Goal: Information Seeking & Learning: Learn about a topic

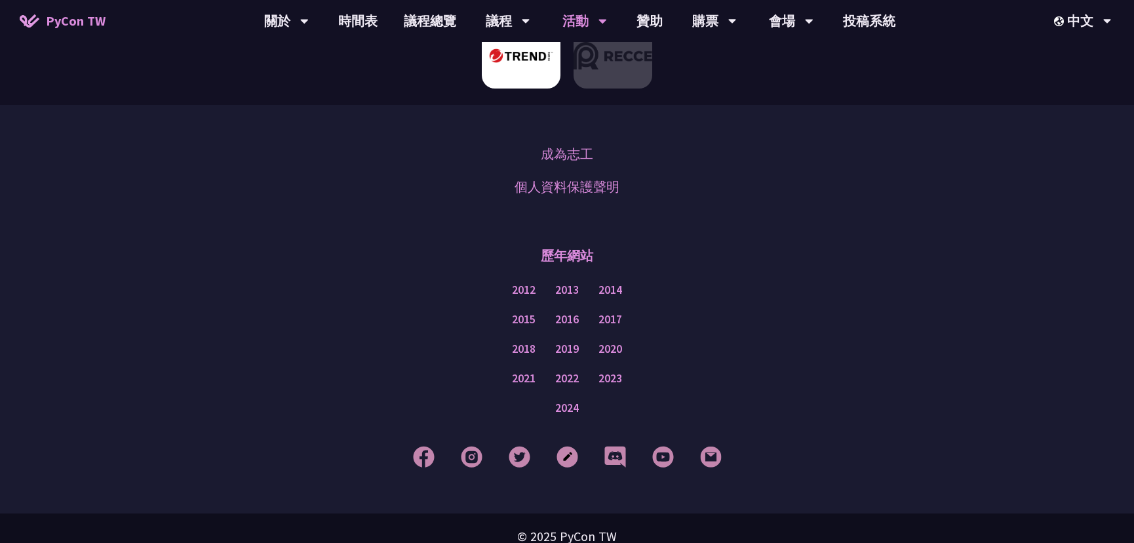
scroll to position [904, 0]
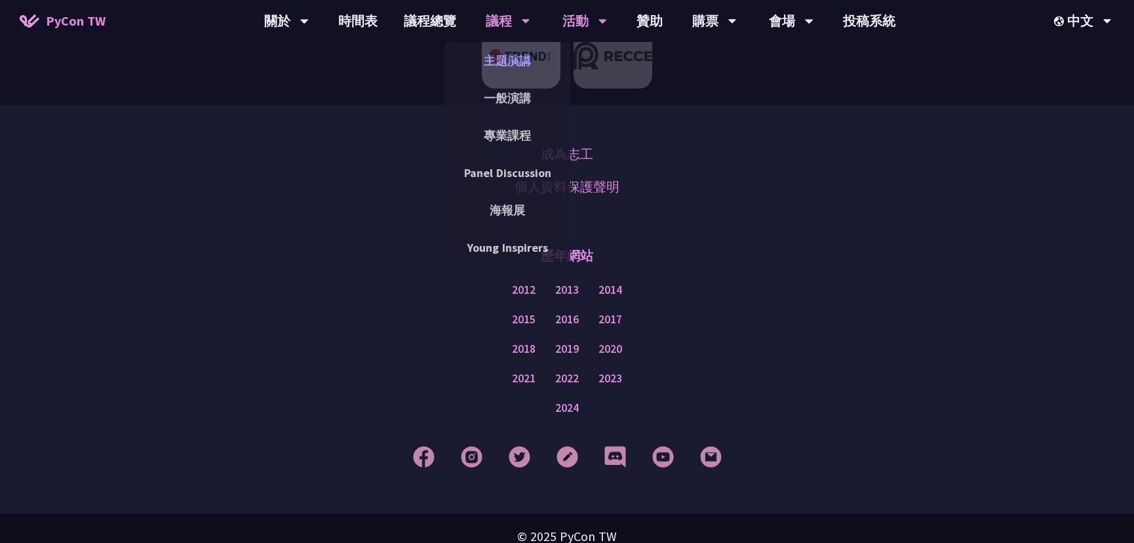
click at [512, 55] on link "主題演講" at bounding box center [507, 60] width 126 height 31
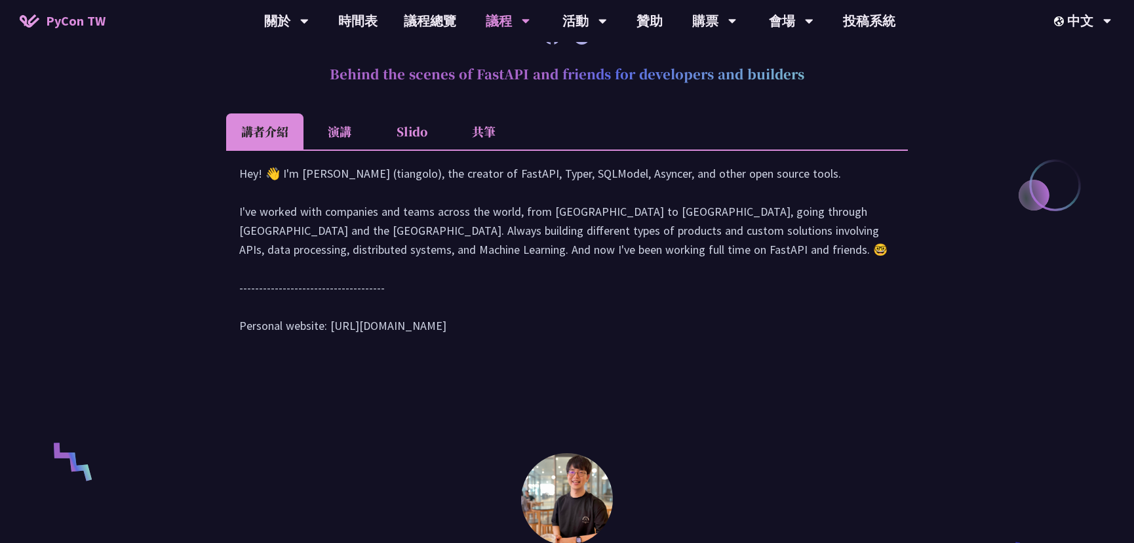
scroll to position [536, 0]
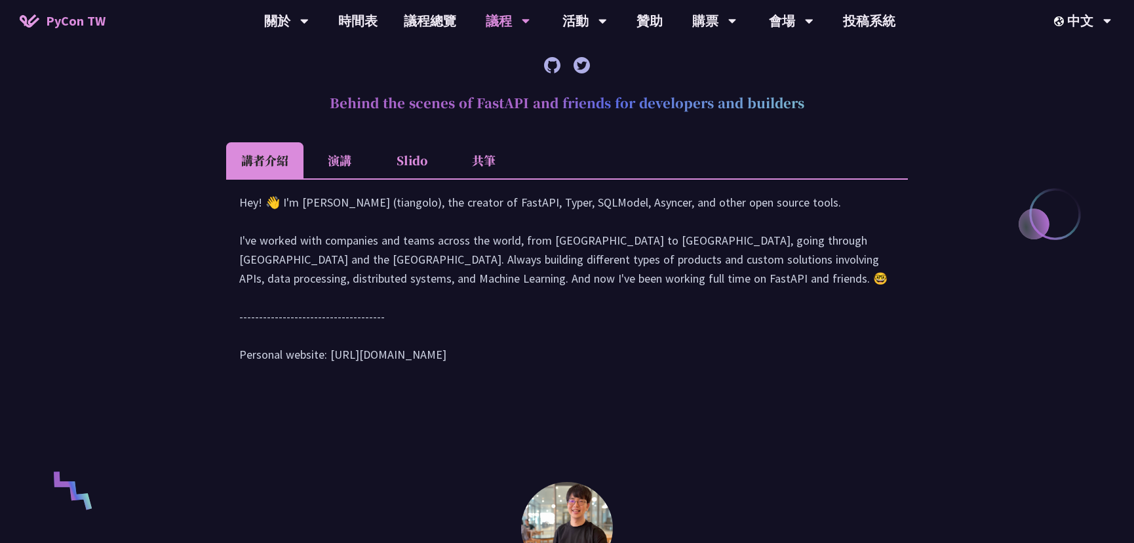
click at [352, 167] on li "演講" at bounding box center [339, 160] width 72 height 36
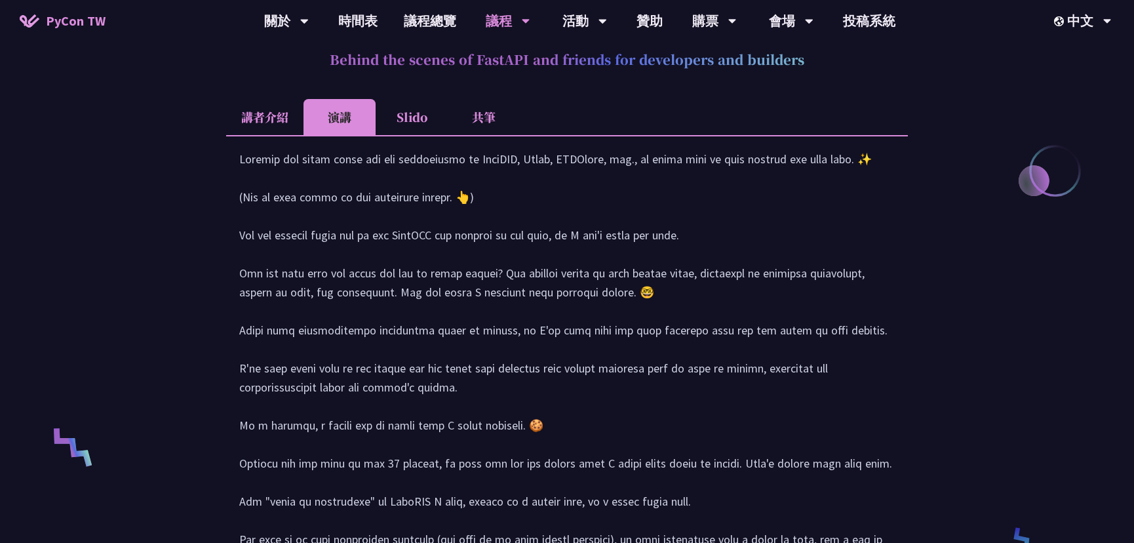
scroll to position [417, 0]
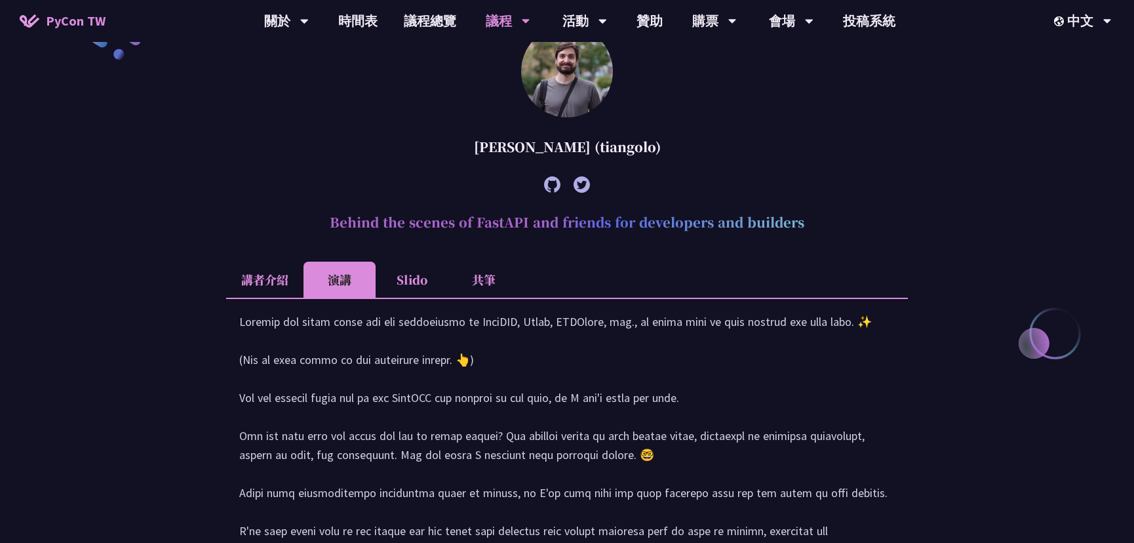
click at [417, 274] on li "Slido" at bounding box center [412, 279] width 72 height 36
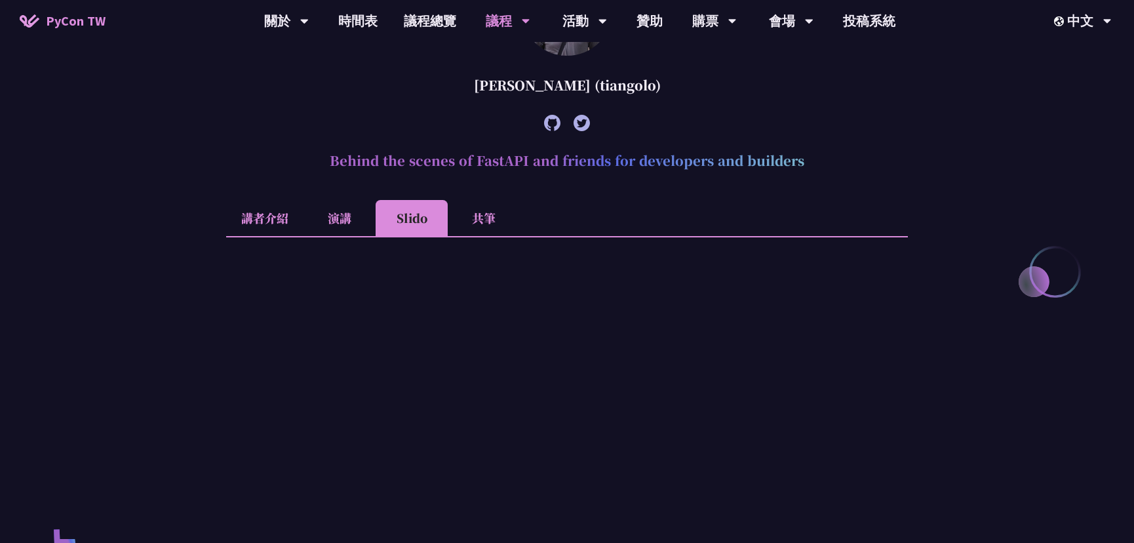
scroll to position [536, 0]
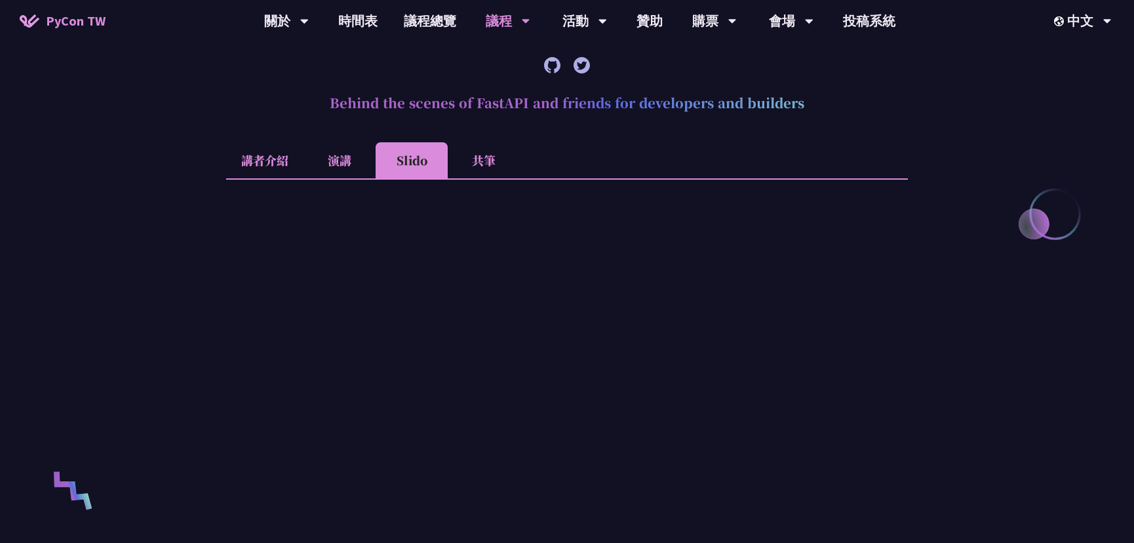
drag, startPoint x: 475, startPoint y: 172, endPoint x: 478, endPoint y: 165, distance: 7.9
click at [478, 165] on li "共筆" at bounding box center [484, 160] width 72 height 36
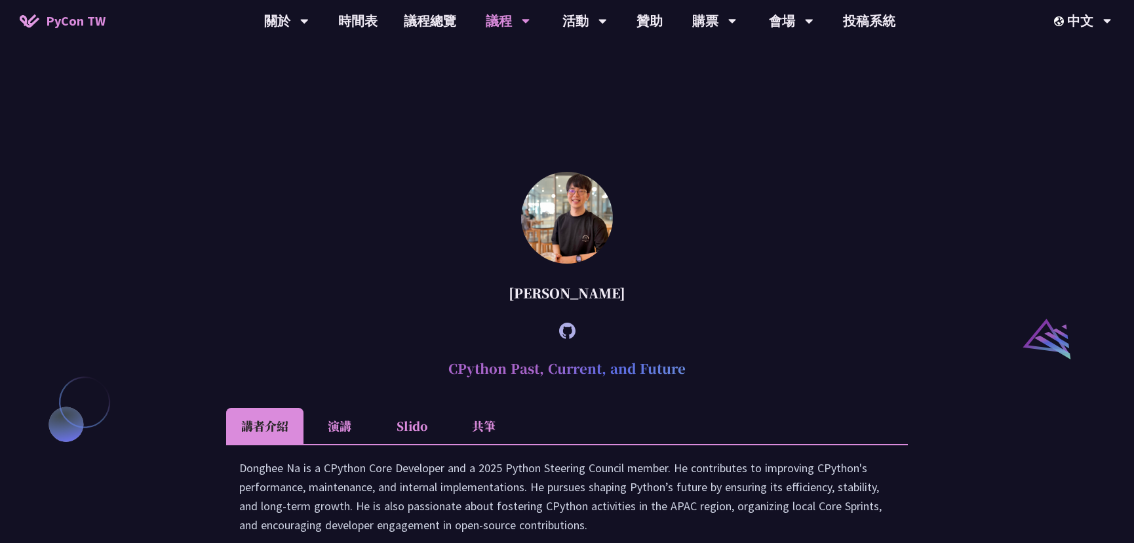
scroll to position [1430, 0]
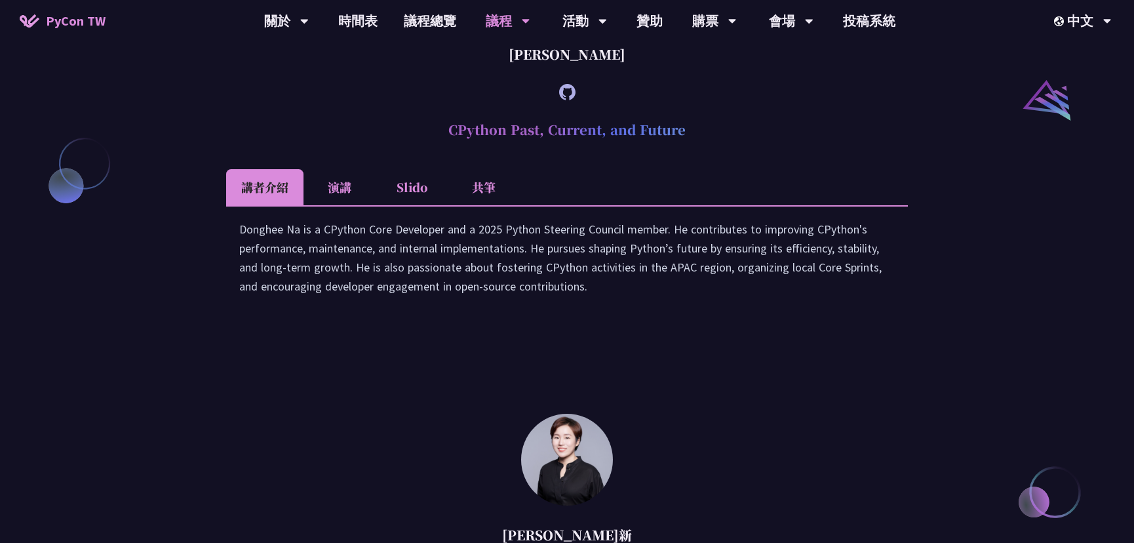
click at [439, 191] on li "Slido" at bounding box center [412, 187] width 72 height 36
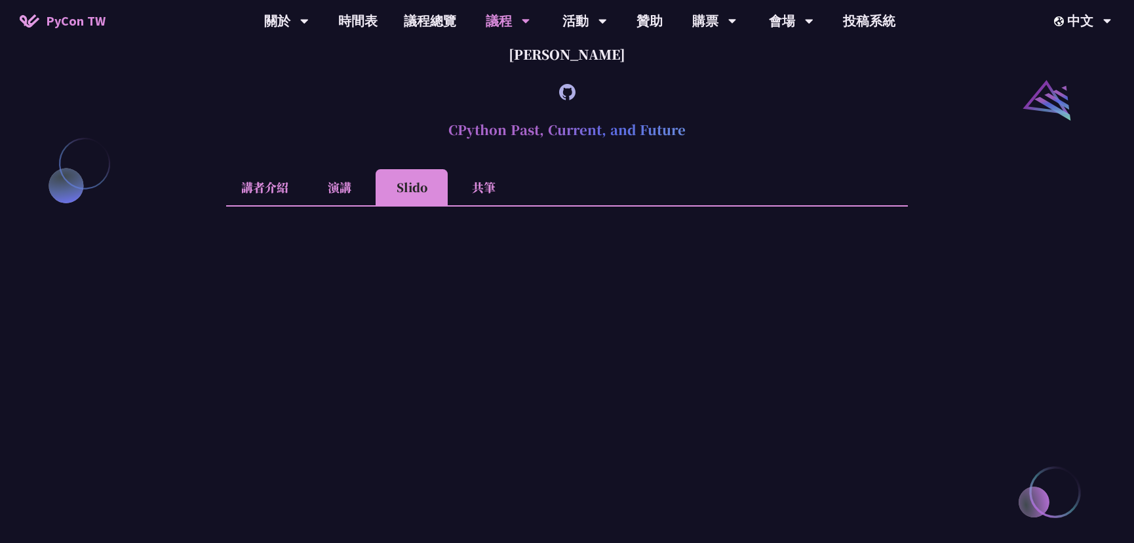
click at [505, 187] on li "共筆" at bounding box center [484, 187] width 72 height 36
click at [427, 191] on li "Slido" at bounding box center [412, 187] width 72 height 36
click at [340, 185] on li "演講" at bounding box center [339, 187] width 72 height 36
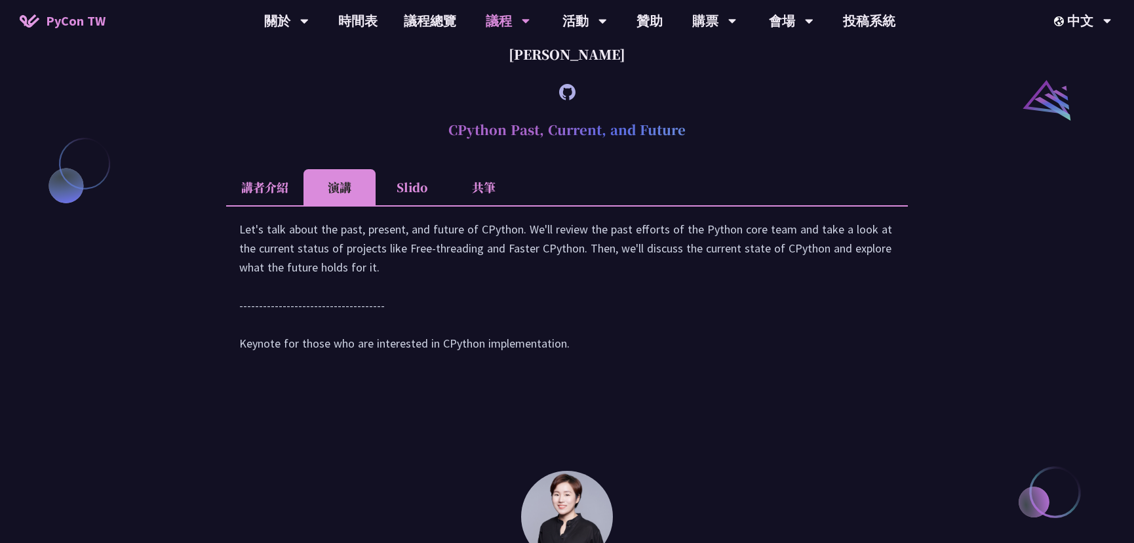
click at [397, 180] on li "Slido" at bounding box center [412, 187] width 72 height 36
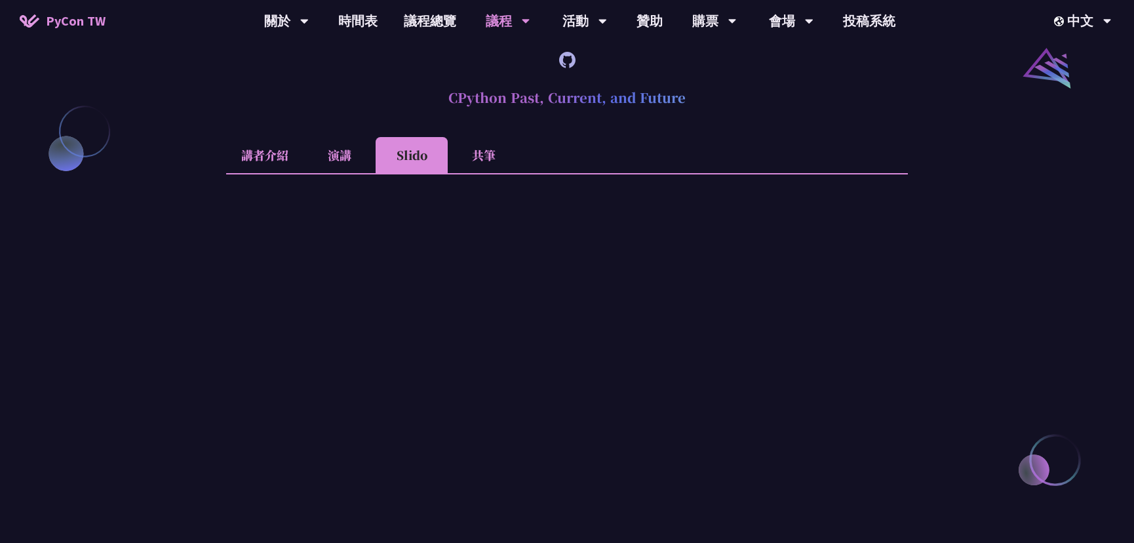
scroll to position [1370, 0]
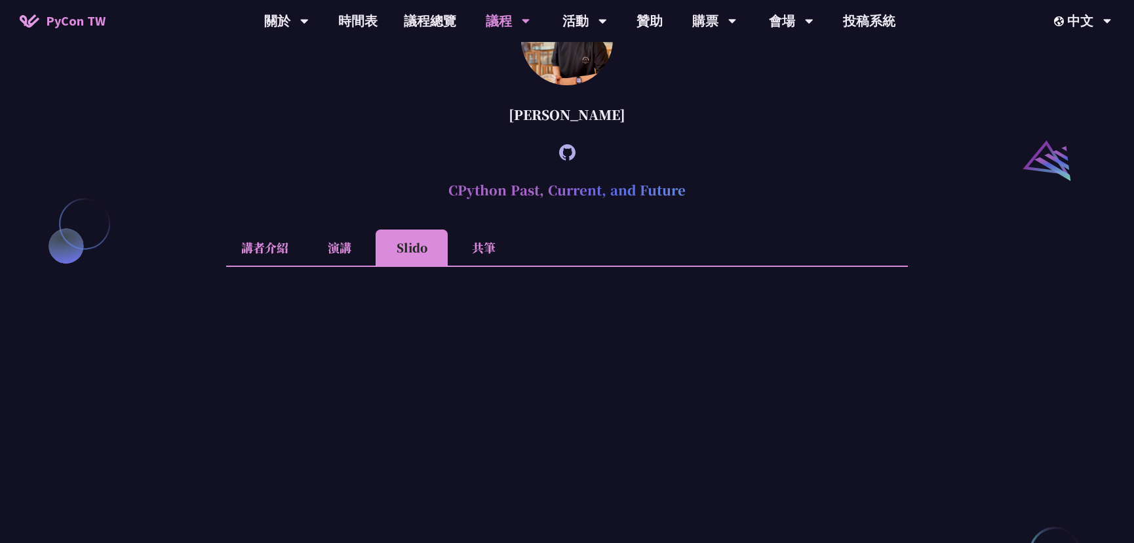
click at [364, 230] on li "演講" at bounding box center [339, 247] width 72 height 36
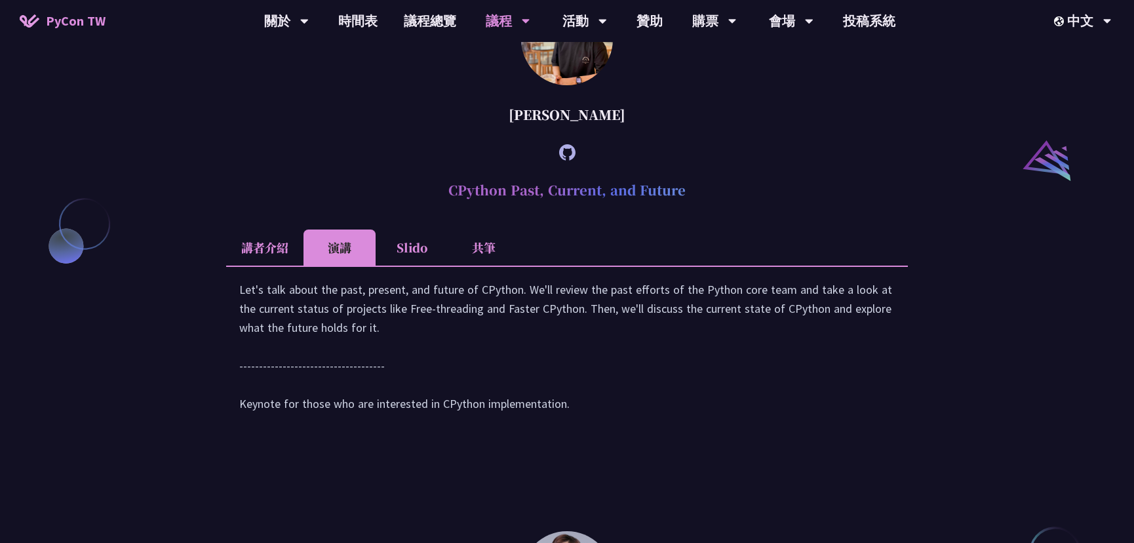
click at [265, 249] on li "講者介紹" at bounding box center [264, 247] width 77 height 36
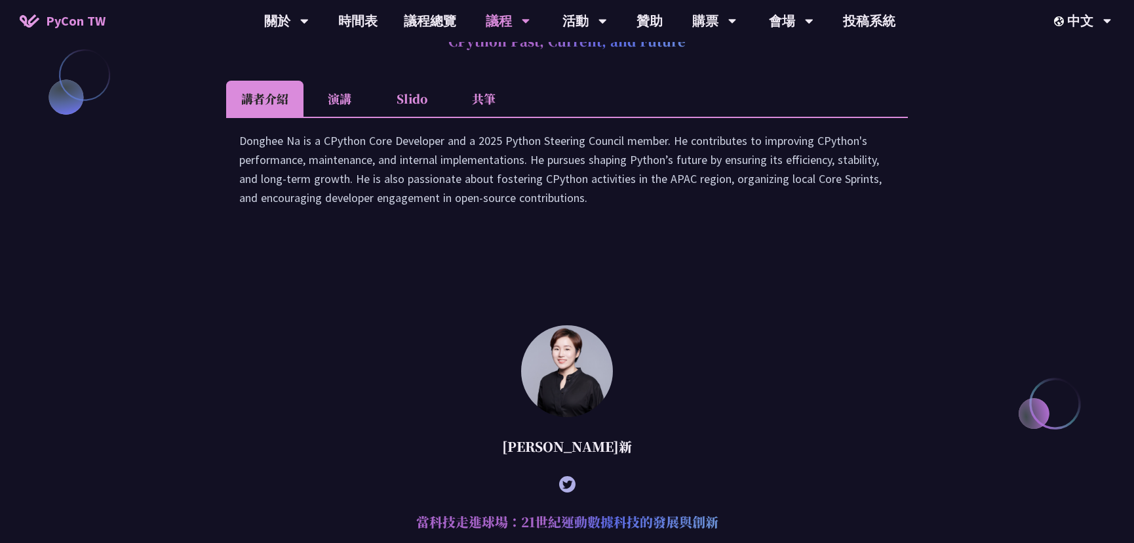
scroll to position [1490, 0]
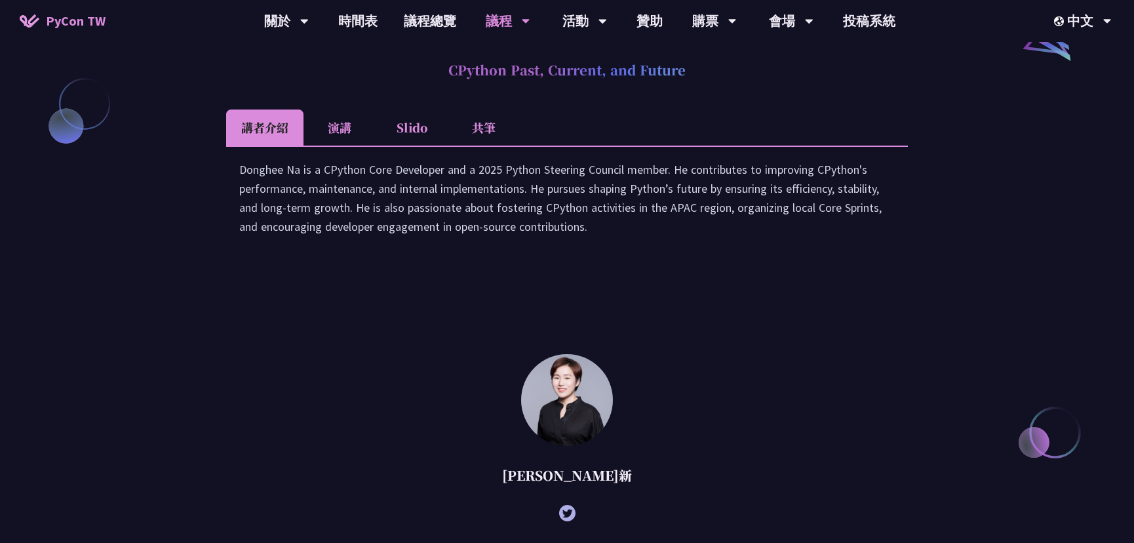
click at [330, 126] on li "演講" at bounding box center [339, 127] width 72 height 36
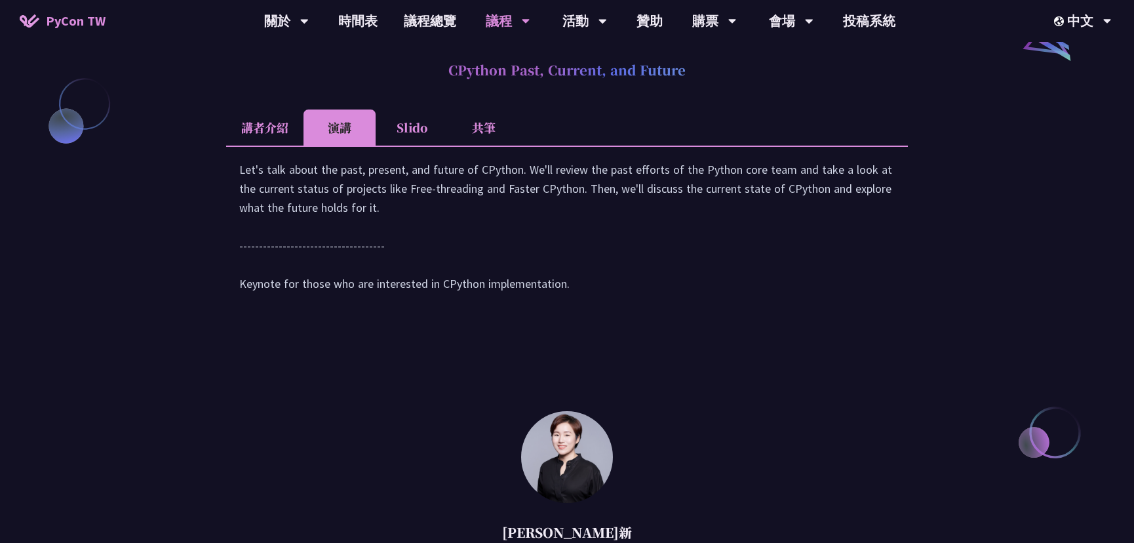
click at [402, 128] on li "Slido" at bounding box center [412, 127] width 72 height 36
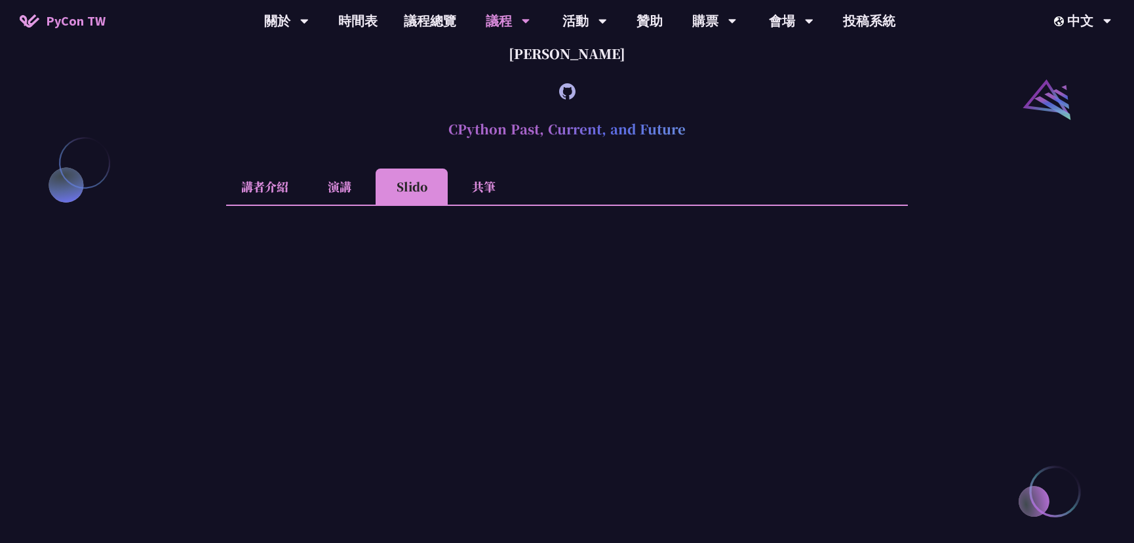
scroll to position [1429, 0]
drag, startPoint x: 478, startPoint y: 189, endPoint x: 485, endPoint y: 190, distance: 6.7
click at [485, 190] on li "共筆" at bounding box center [484, 188] width 72 height 36
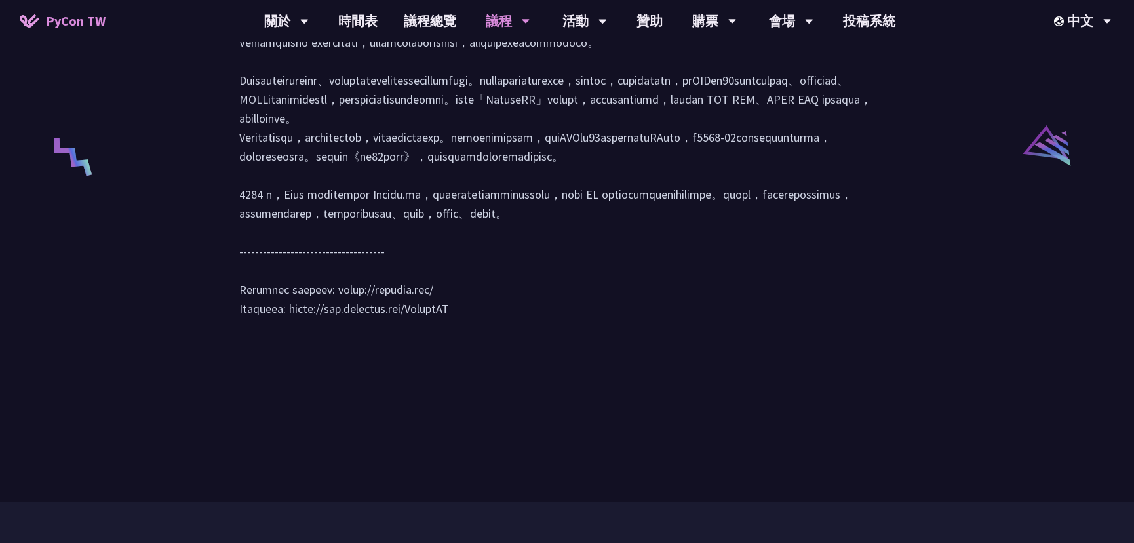
scroll to position [2681, 0]
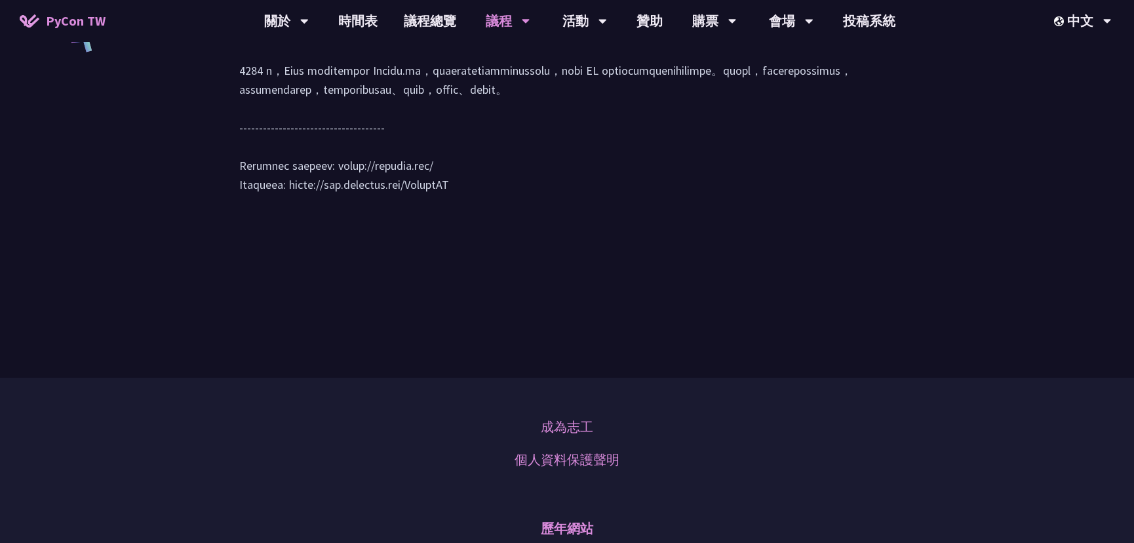
drag, startPoint x: 426, startPoint y: 258, endPoint x: 330, endPoint y: 261, distance: 96.4
click at [330, 207] on div at bounding box center [566, 48] width 655 height 317
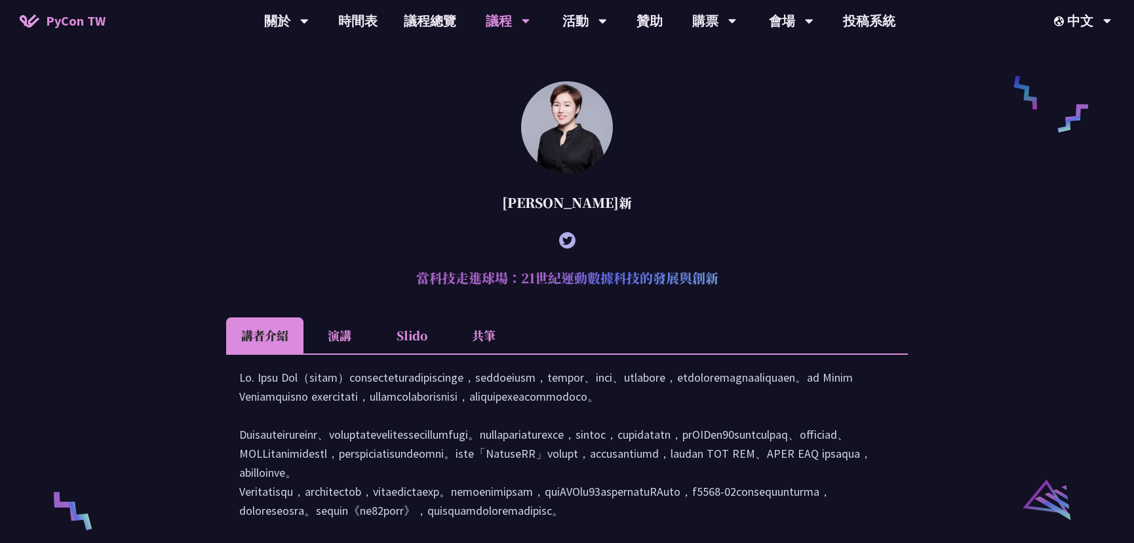
scroll to position [2204, 0]
click at [364, 16] on link "時間表" at bounding box center [358, 21] width 66 height 42
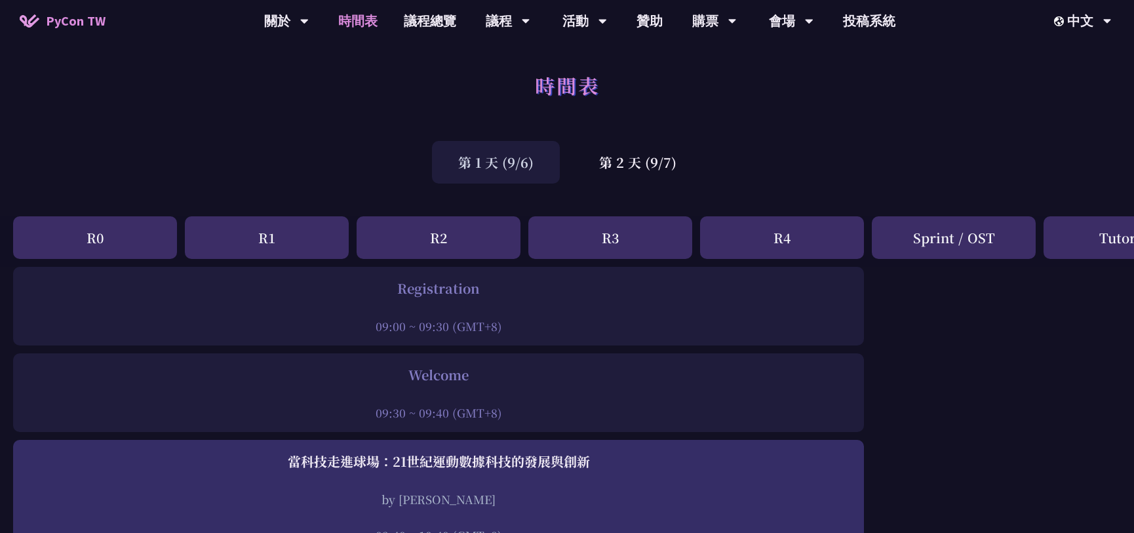
drag, startPoint x: 161, startPoint y: 250, endPoint x: 151, endPoint y: 241, distance: 13.0
click at [151, 241] on div "R0" at bounding box center [95, 237] width 164 height 43
click at [281, 233] on div "R1" at bounding box center [267, 237] width 164 height 43
click at [425, 242] on div "R2" at bounding box center [439, 237] width 164 height 43
click at [585, 237] on div "R3" at bounding box center [610, 237] width 164 height 43
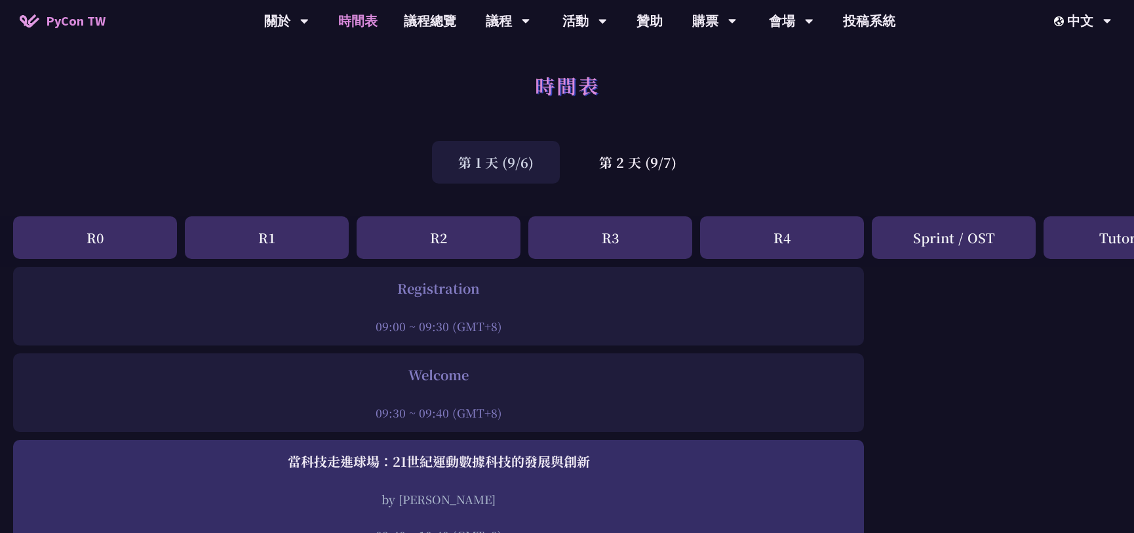
click at [771, 231] on div "R4" at bounding box center [782, 237] width 164 height 43
drag, startPoint x: 919, startPoint y: 232, endPoint x: 933, endPoint y: 231, distance: 14.5
click at [933, 231] on div "Sprint / OST" at bounding box center [954, 237] width 164 height 43
drag, startPoint x: 1084, startPoint y: 235, endPoint x: 1031, endPoint y: 242, distance: 53.7
click at [1089, 234] on div "Tutorial" at bounding box center [1125, 237] width 164 height 43
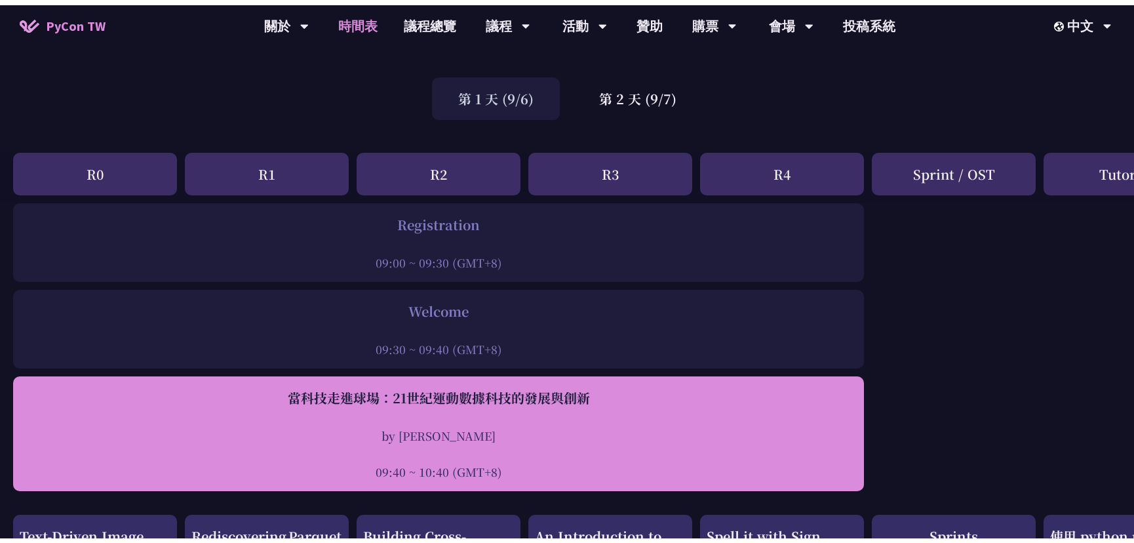
scroll to position [59, 0]
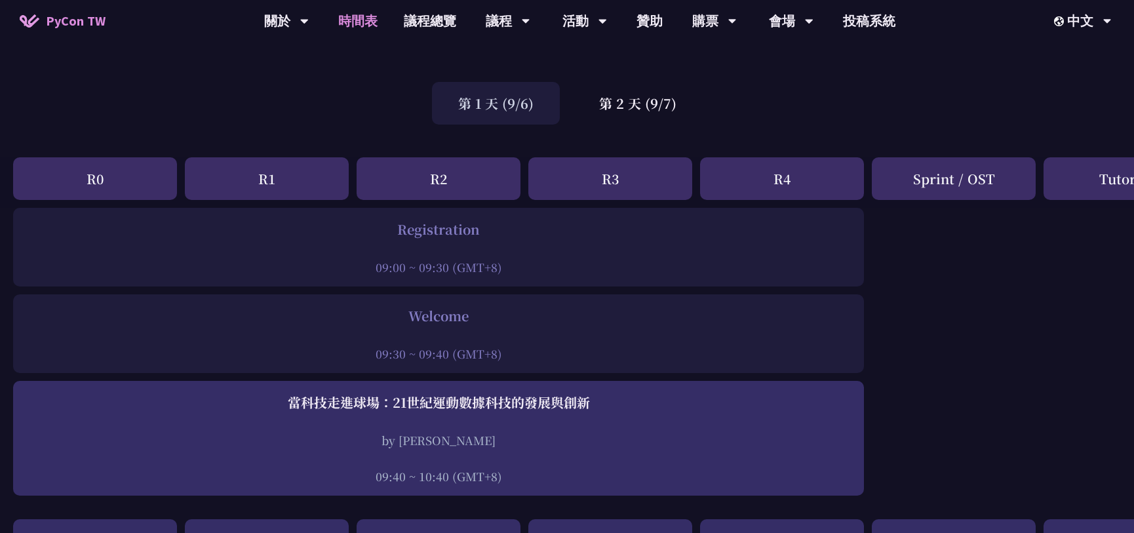
click at [454, 195] on div "R2" at bounding box center [439, 178] width 164 height 43
click at [661, 110] on div "第 2 天 (9/7)" at bounding box center [638, 103] width 130 height 43
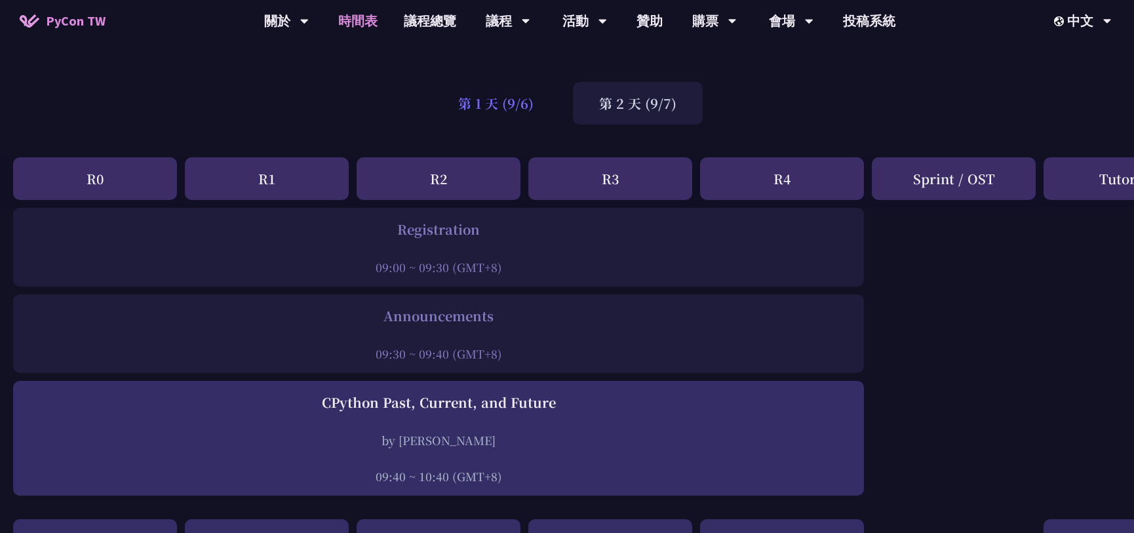
click at [506, 111] on div "第 1 天 (9/6)" at bounding box center [496, 103] width 128 height 43
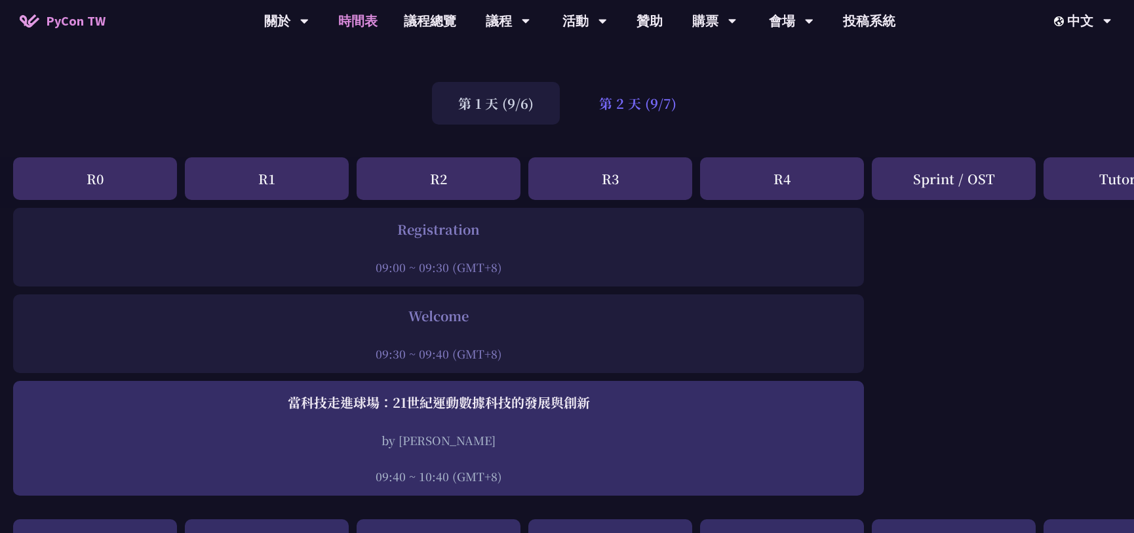
click at [649, 108] on div "第 2 天 (9/7)" at bounding box center [638, 103] width 130 height 43
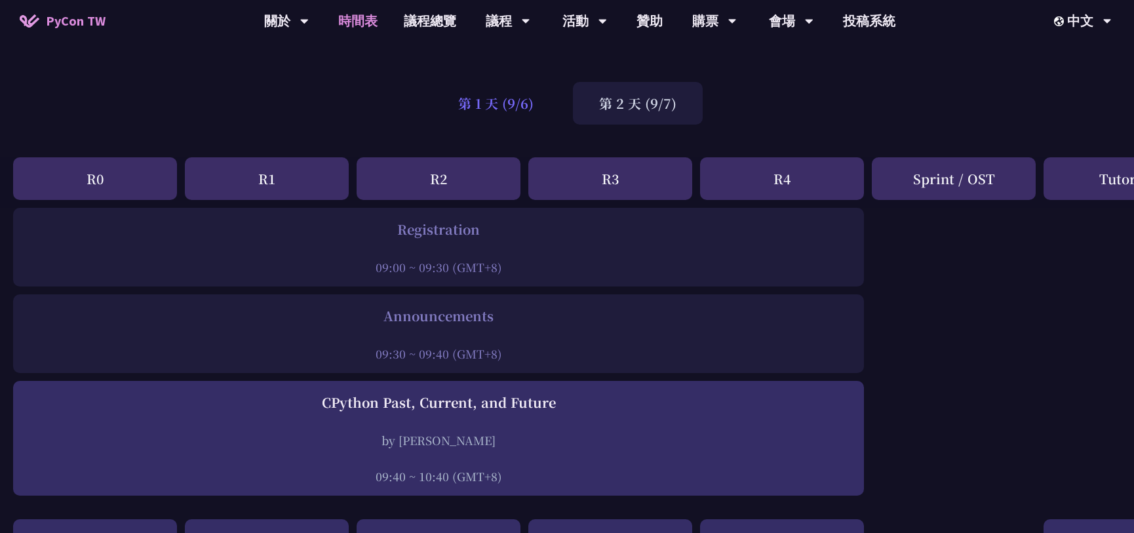
click at [493, 98] on div "第 1 天 (9/6)" at bounding box center [496, 103] width 128 height 43
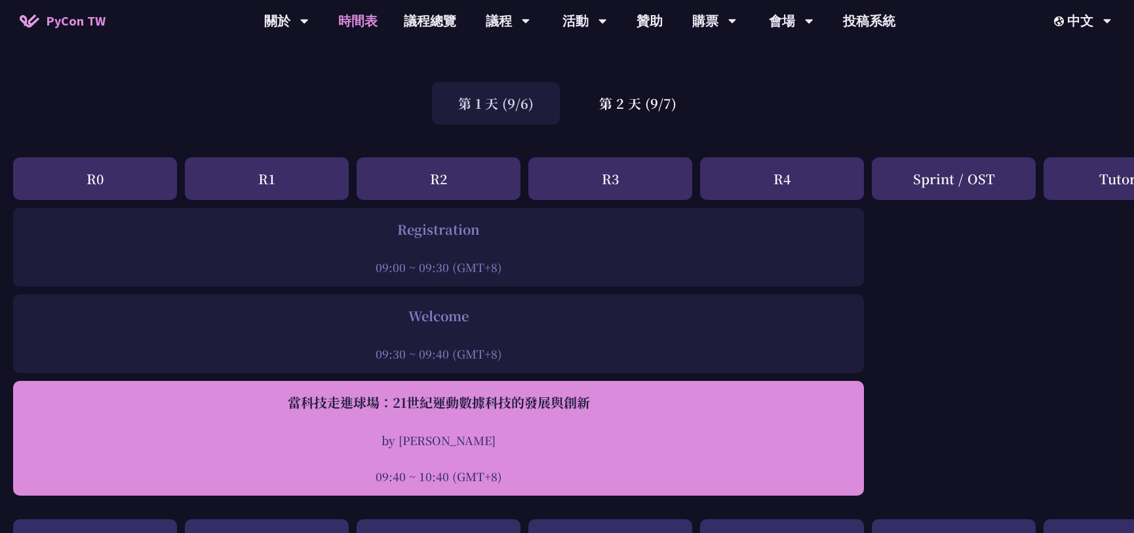
click at [526, 446] on div "by [PERSON_NAME]" at bounding box center [439, 440] width 838 height 16
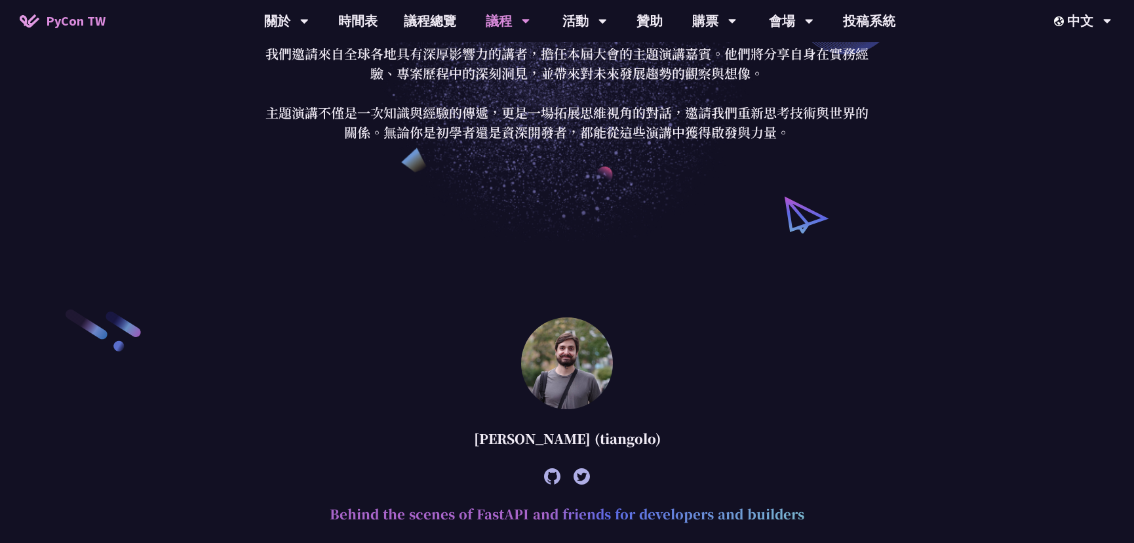
scroll to position [417, 0]
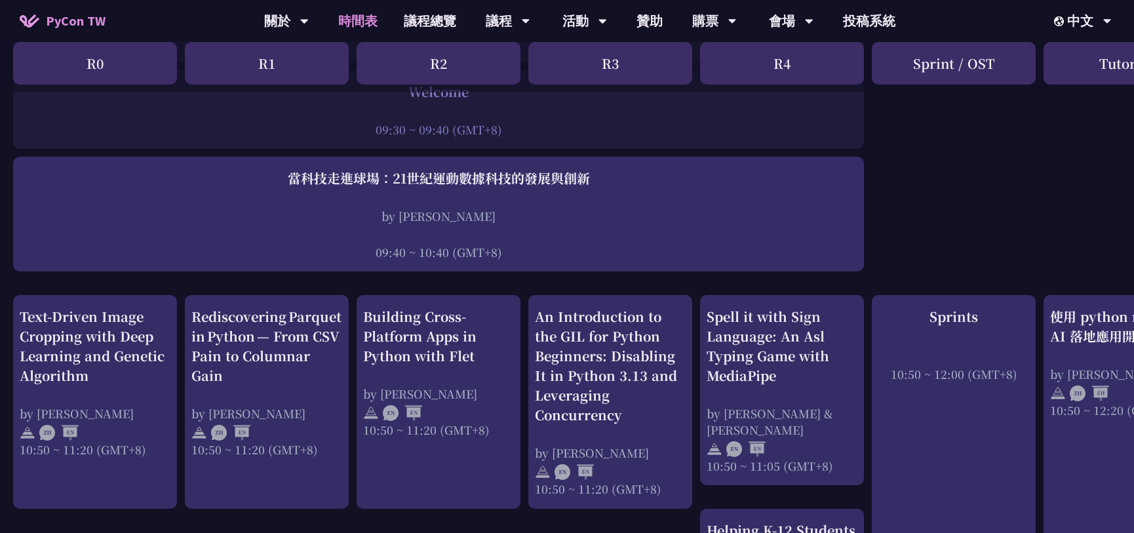
scroll to position [298, 0]
